Goal: Information Seeking & Learning: Learn about a topic

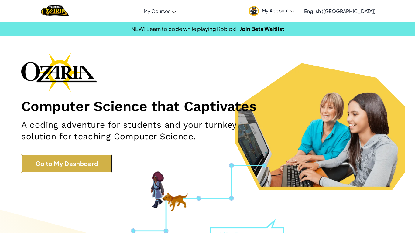
click at [64, 158] on link "Go to My Dashboard" at bounding box center [66, 163] width 91 height 18
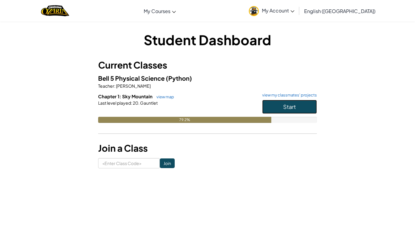
click at [285, 112] on button "Start" at bounding box center [289, 107] width 55 height 14
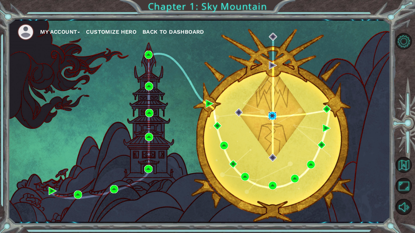
click at [273, 118] on img at bounding box center [272, 116] width 8 height 8
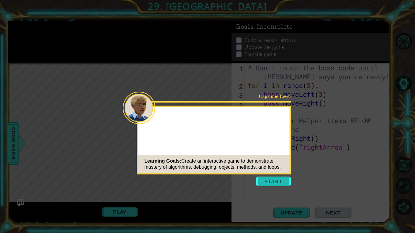
click at [269, 197] on icon at bounding box center [207, 116] width 415 height 233
click at [277, 182] on button "Start" at bounding box center [273, 182] width 35 height 10
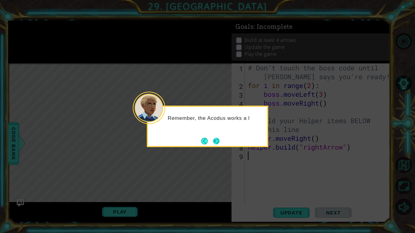
click at [219, 143] on button "Next" at bounding box center [216, 141] width 7 height 7
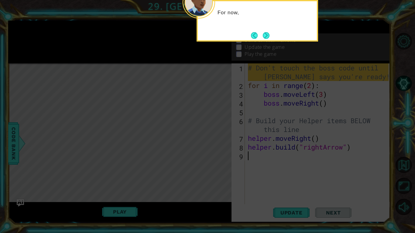
click at [275, 42] on icon at bounding box center [207, 116] width 415 height 233
click at [269, 36] on button "Next" at bounding box center [266, 35] width 7 height 7
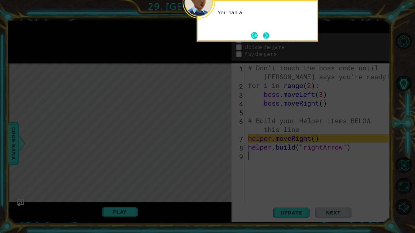
click at [266, 39] on button "Next" at bounding box center [266, 35] width 7 height 7
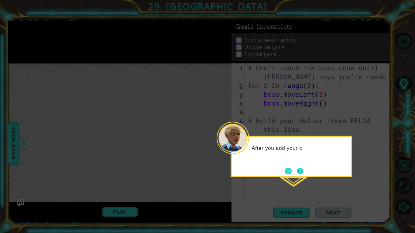
click at [297, 170] on button "Next" at bounding box center [300, 171] width 7 height 7
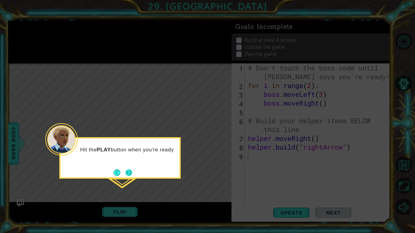
click at [131, 176] on button "Next" at bounding box center [128, 172] width 7 height 7
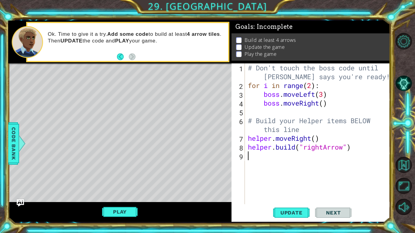
click at [205, 188] on div "Level Map" at bounding box center [148, 152] width 280 height 179
click at [63, 92] on div "Level Map" at bounding box center [148, 152] width 280 height 179
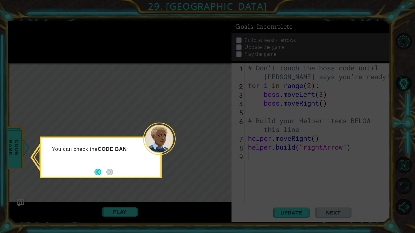
click at [113, 106] on icon at bounding box center [207, 116] width 415 height 233
click at [113, 116] on icon at bounding box center [207, 116] width 415 height 233
click at [94, 111] on icon at bounding box center [207, 116] width 415 height 233
click at [25, 150] on icon at bounding box center [207, 116] width 415 height 233
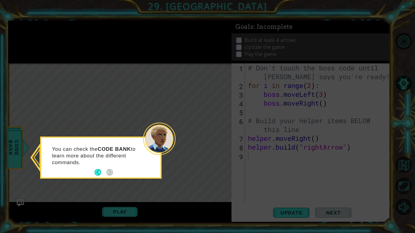
click at [17, 153] on icon at bounding box center [207, 116] width 415 height 233
click at [10, 147] on icon at bounding box center [207, 116] width 415 height 233
click at [59, 119] on icon at bounding box center [207, 116] width 415 height 233
click at [55, 122] on icon at bounding box center [207, 116] width 415 height 233
click at [95, 174] on button "Back" at bounding box center [100, 172] width 12 height 7
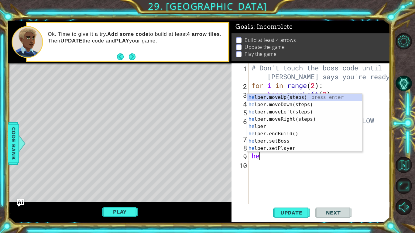
type textarea "h"
